Goal: Find specific page/section: Find specific page/section

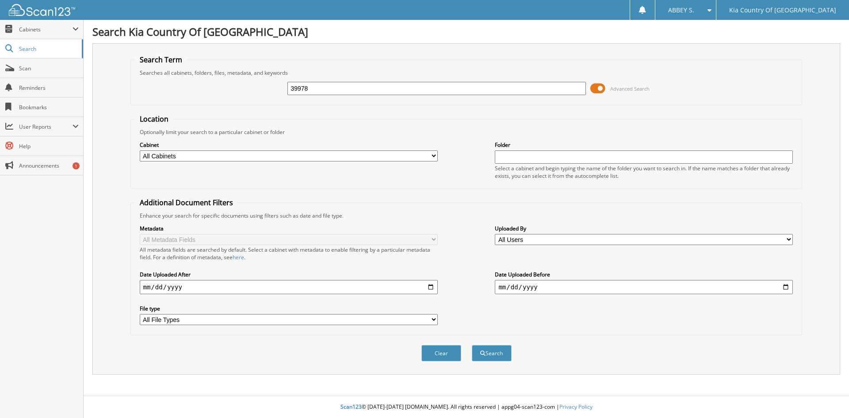
type input "39978"
click at [472, 345] on button "Search" at bounding box center [492, 353] width 40 height 16
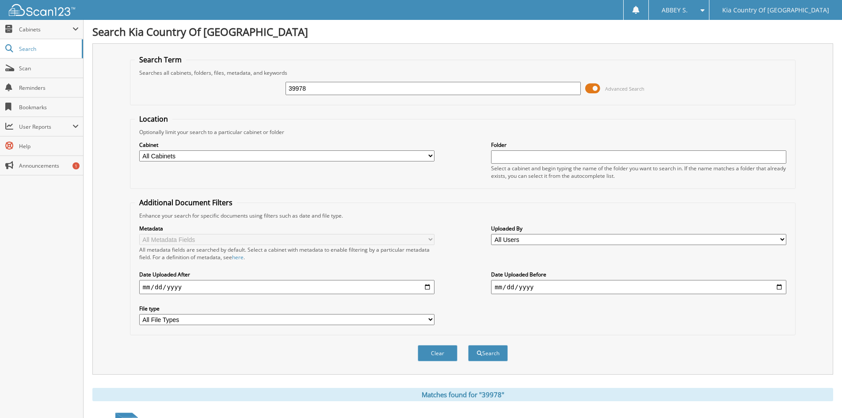
click at [364, 155] on select "All Cabinets PARTS SERVICE RO Needs Filing" at bounding box center [286, 155] width 295 height 11
select select "33211"
click at [139, 150] on select "All Cabinets PARTS SERVICE RO Needs Filing" at bounding box center [286, 155] width 295 height 11
click at [496, 349] on button "Search" at bounding box center [488, 353] width 40 height 16
click at [294, 87] on input "39978" at bounding box center [433, 88] width 295 height 13
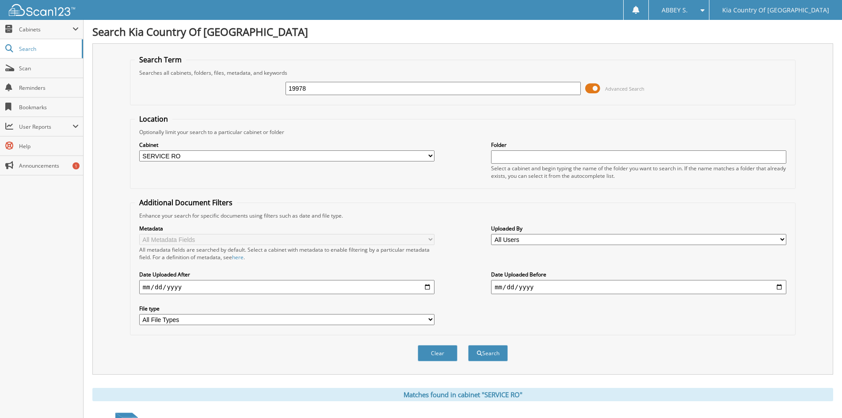
type input "19978"
click at [468, 345] on button "Search" at bounding box center [488, 353] width 40 height 16
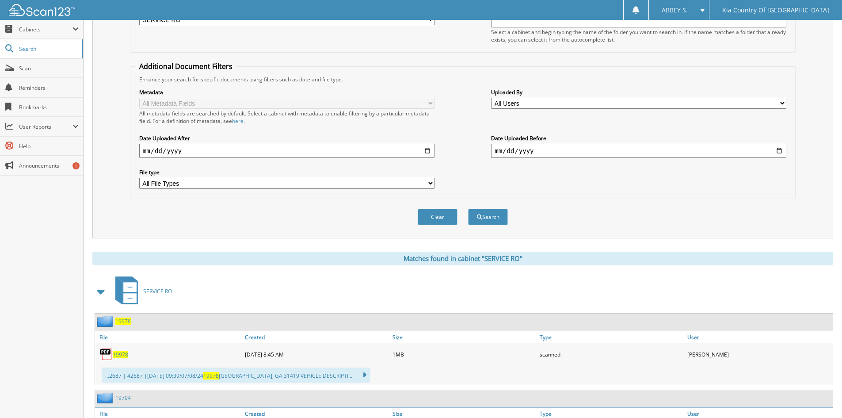
scroll to position [265, 0]
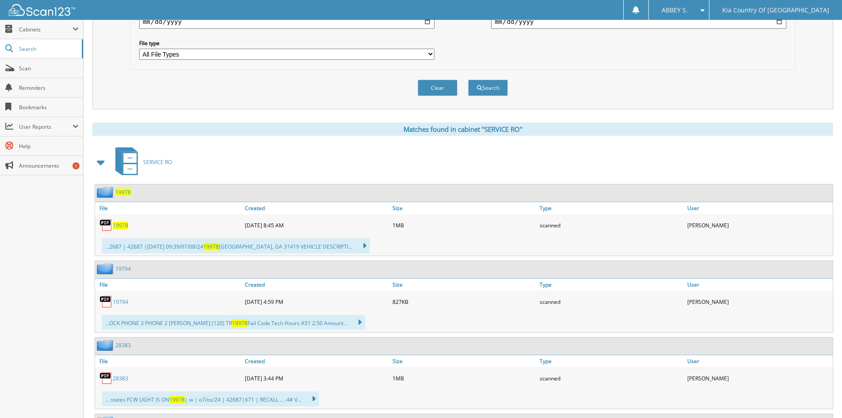
click at [116, 225] on span "19978" at bounding box center [120, 226] width 15 height 8
